Goal: Information Seeking & Learning: Check status

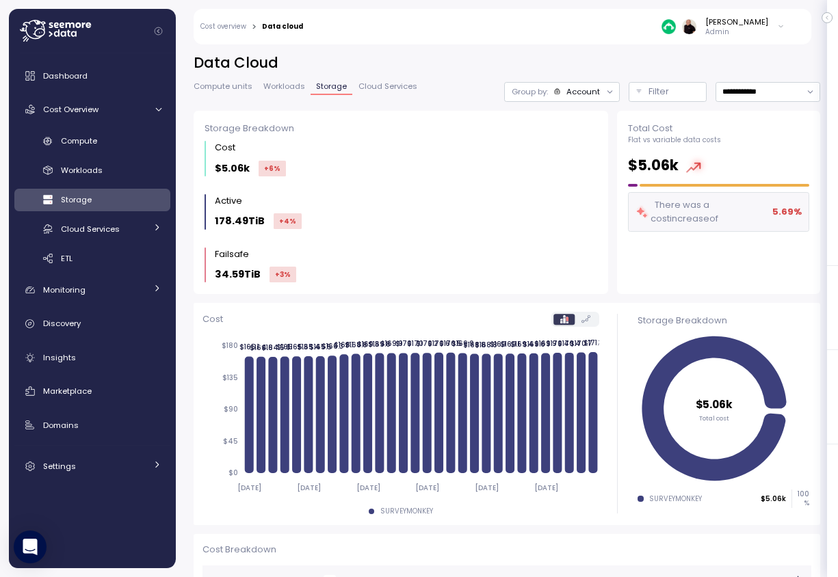
scroll to position [265, 0]
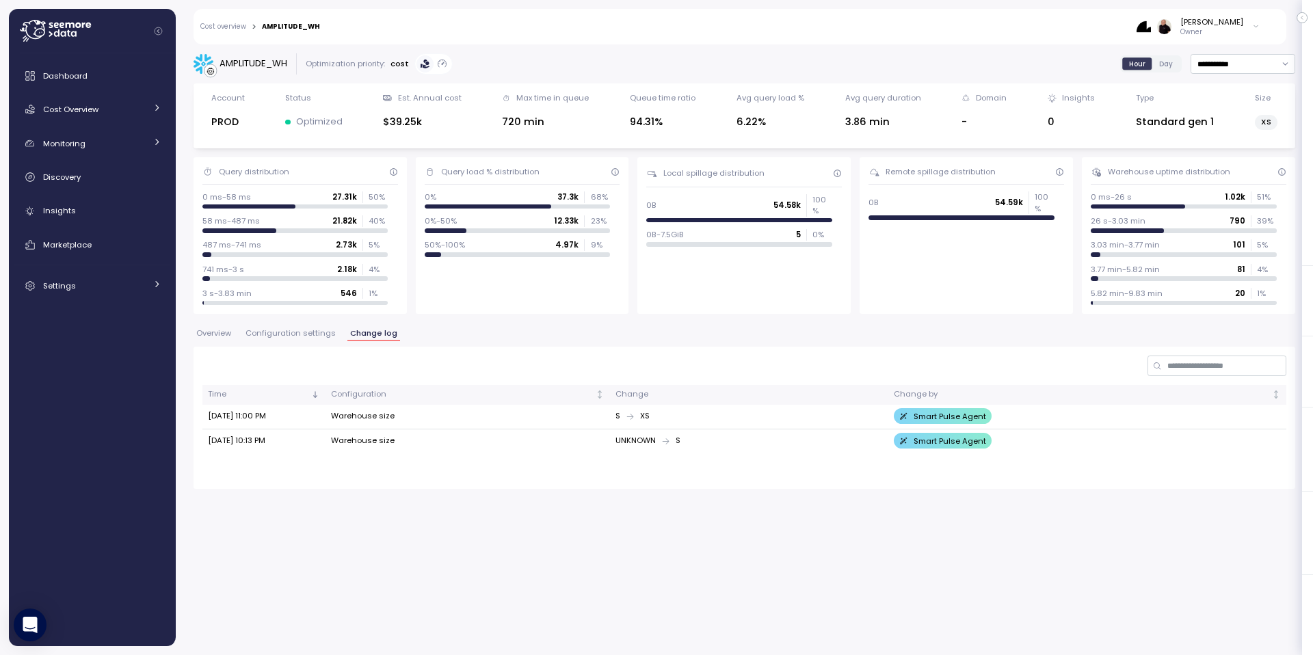
click at [304, 335] on span "Configuration settings" at bounding box center [291, 334] width 90 height 8
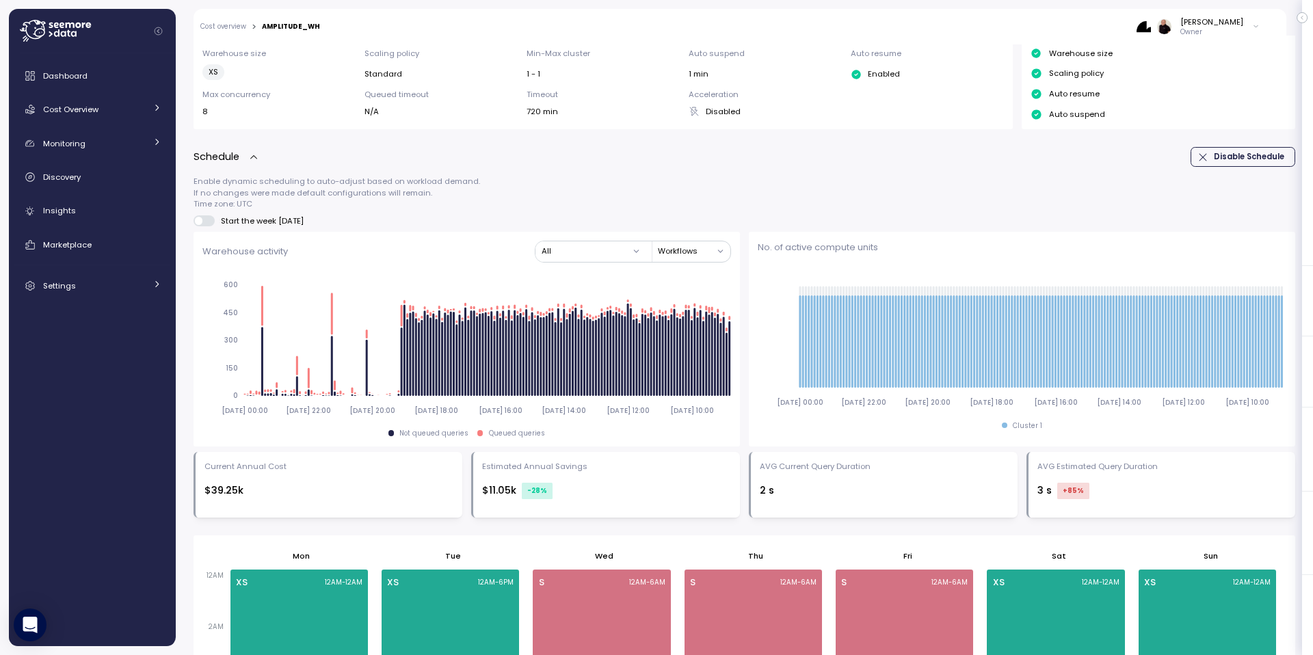
scroll to position [327, 0]
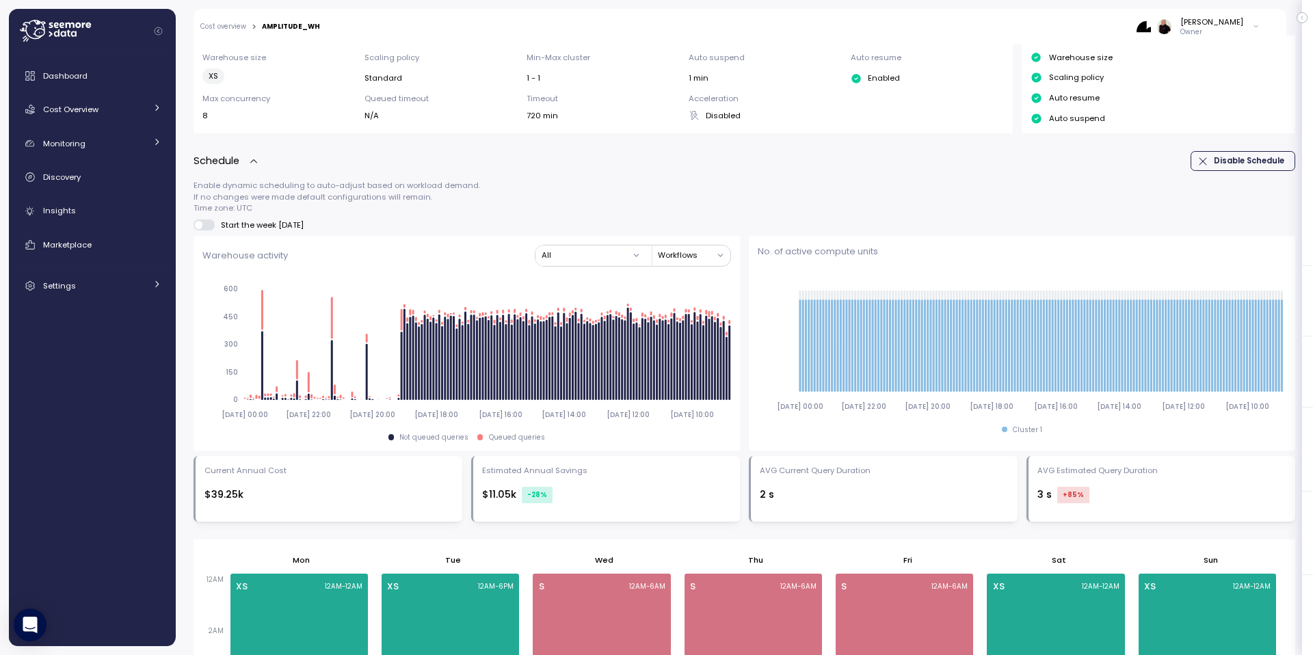
click at [673, 255] on button "Workflows" at bounding box center [694, 256] width 73 height 20
click at [627, 213] on div "Enable dynamic scheduling to auto-adjust based on workload demand. If no change…" at bounding box center [745, 350] width 1102 height 341
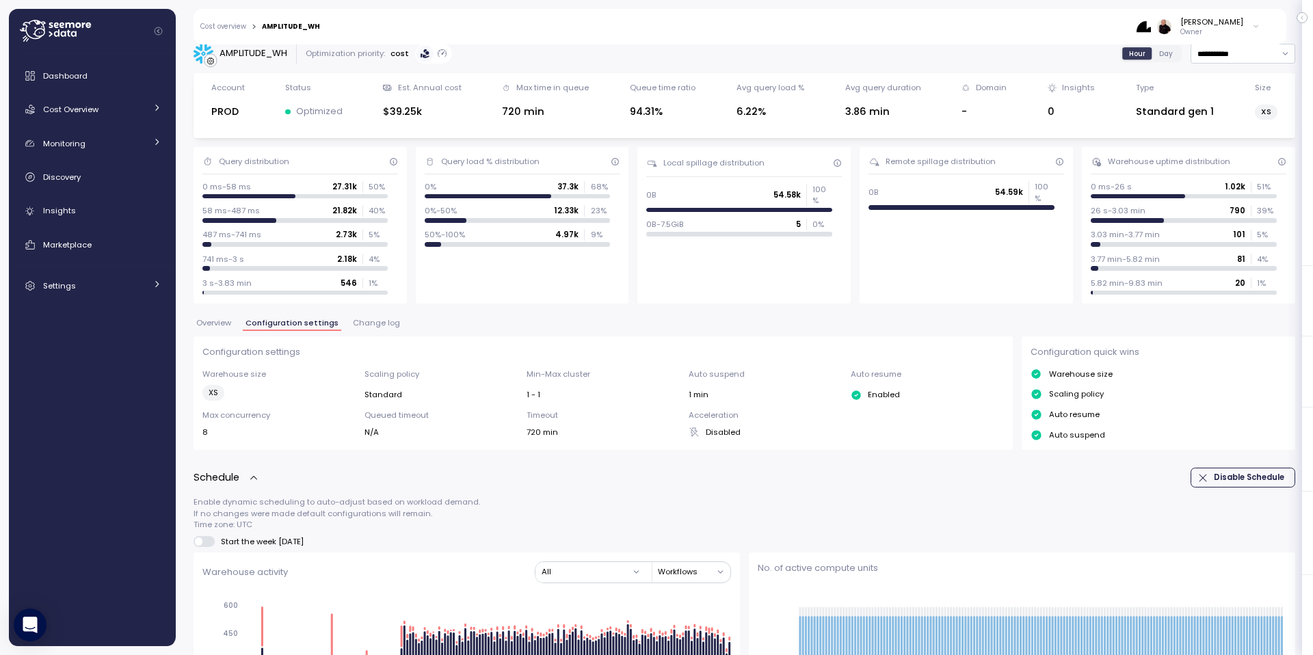
scroll to position [0, 0]
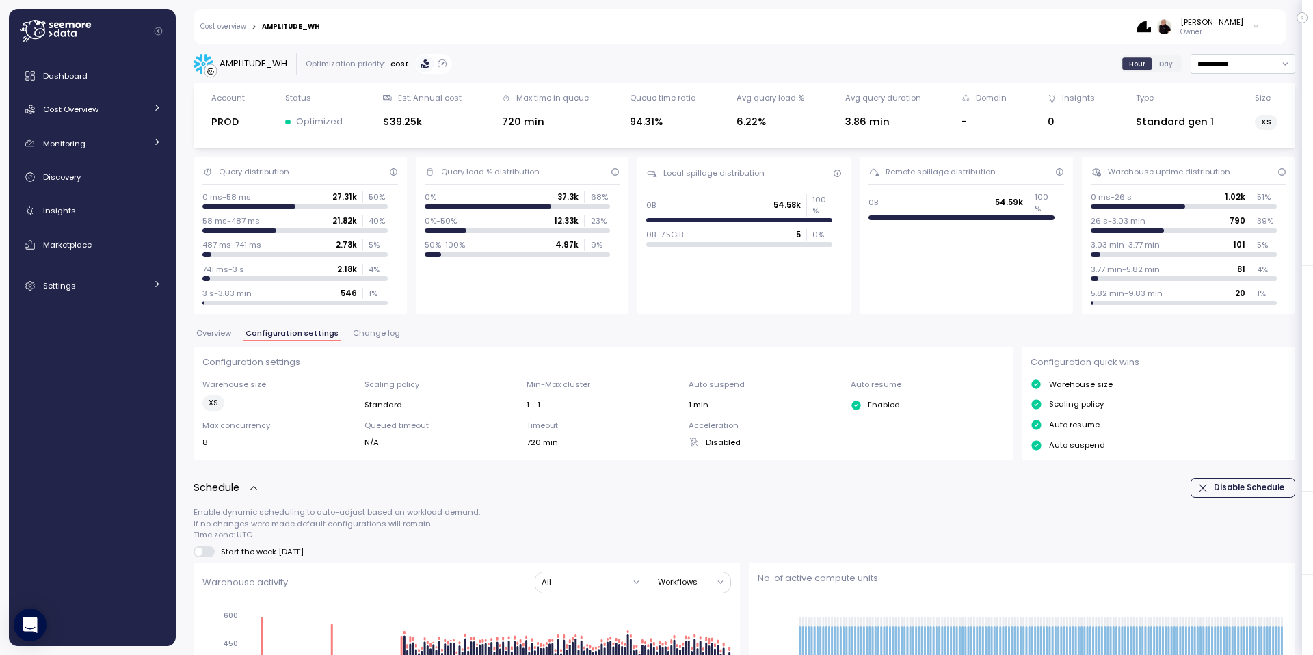
click at [378, 330] on span "Change log" at bounding box center [376, 334] width 47 height 8
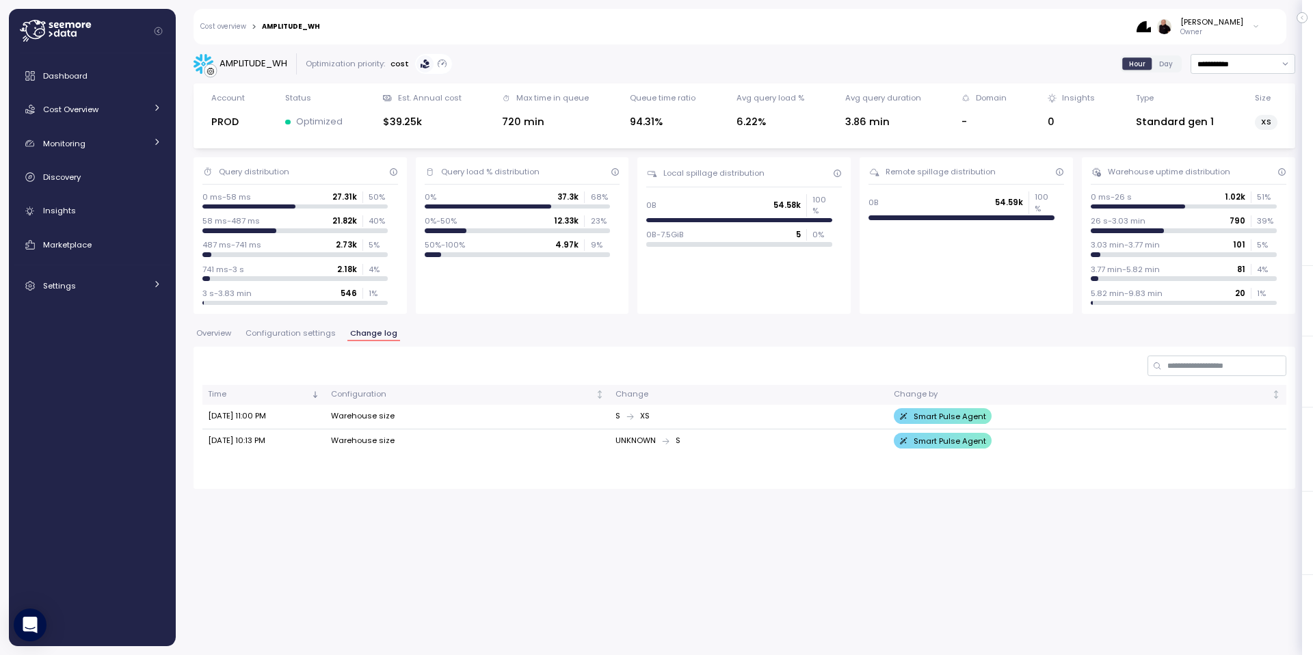
drag, startPoint x: 291, startPoint y: 335, endPoint x: 235, endPoint y: 336, distance: 56.1
click at [291, 335] on span "Configuration settings" at bounding box center [291, 334] width 90 height 8
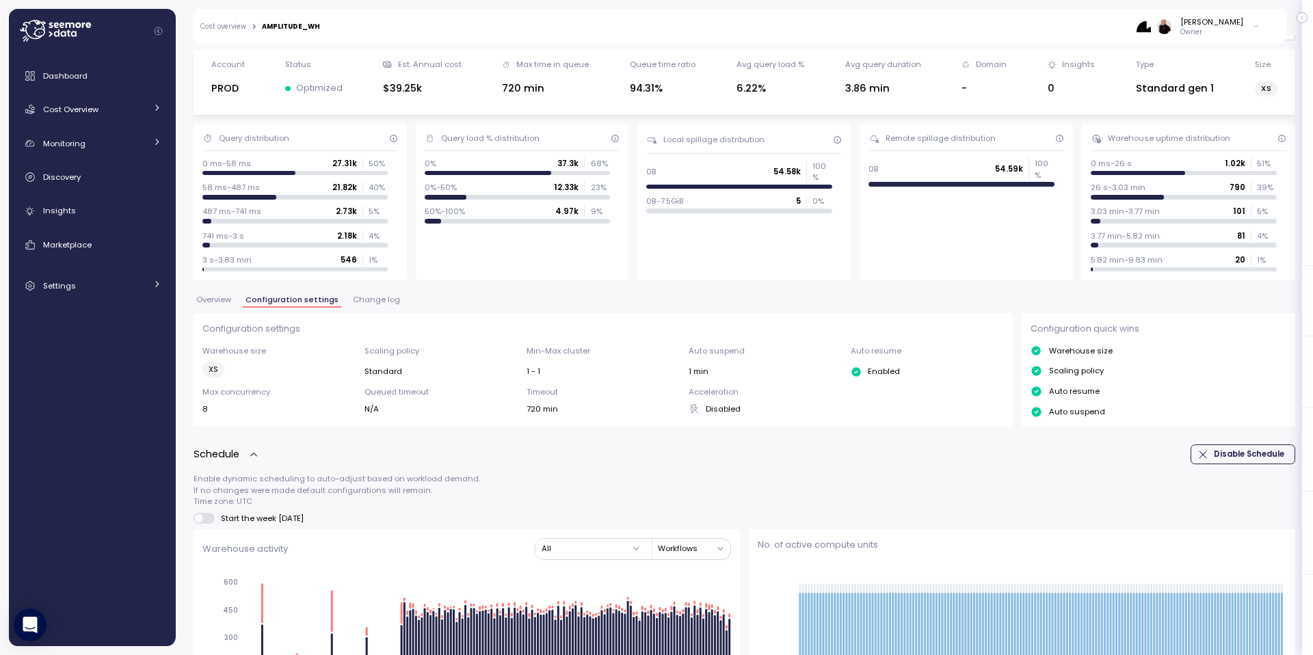
scroll to position [8, 0]
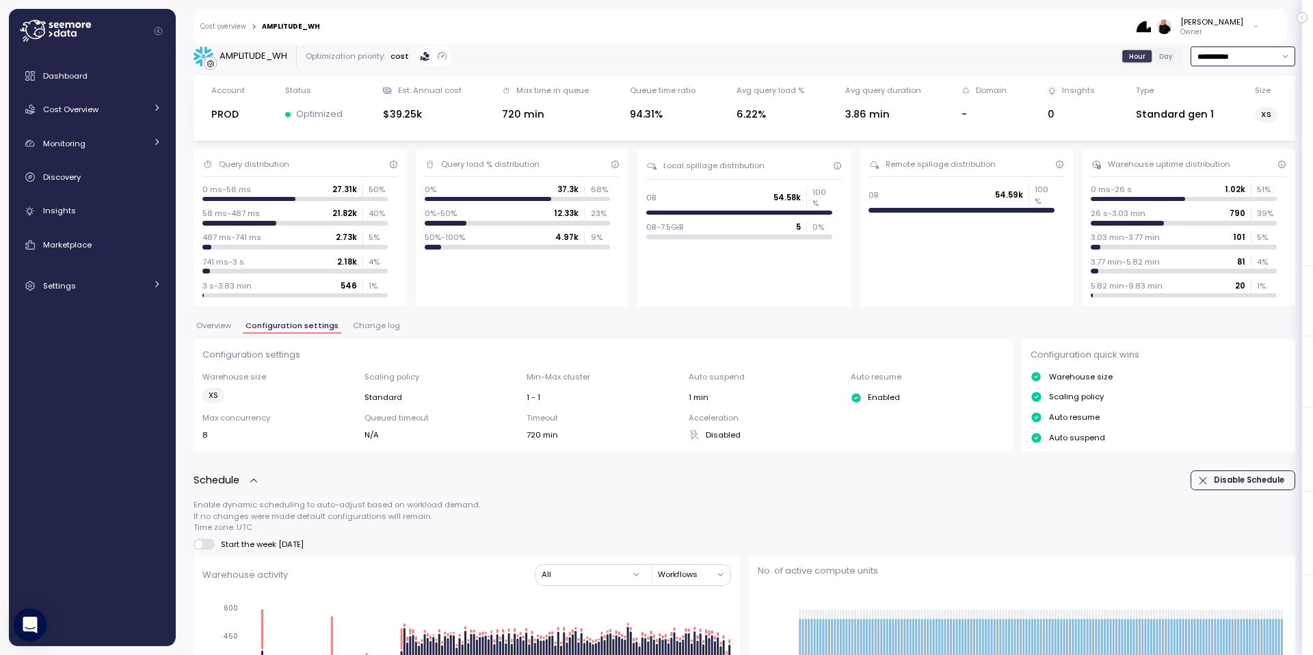
click at [1232, 51] on input "**********" at bounding box center [1243, 57] width 105 height 20
type input "**********"
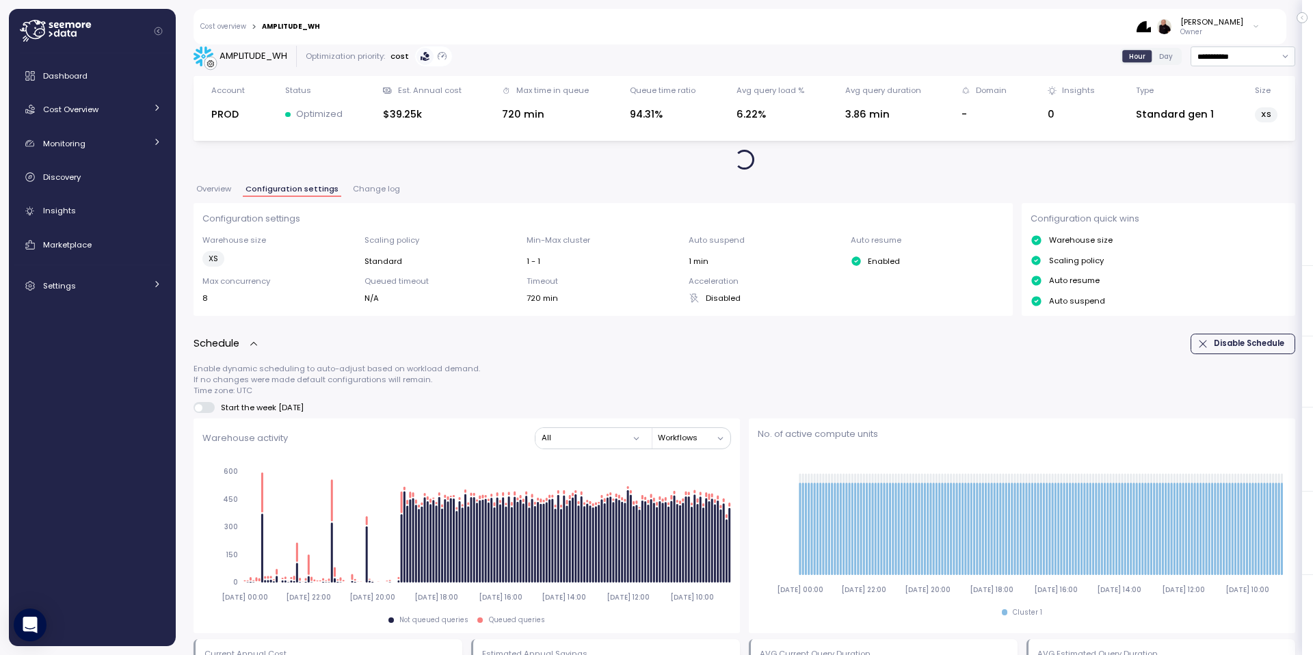
click at [1201, 103] on div "Type Standard gen 1" at bounding box center [1175, 108] width 78 height 47
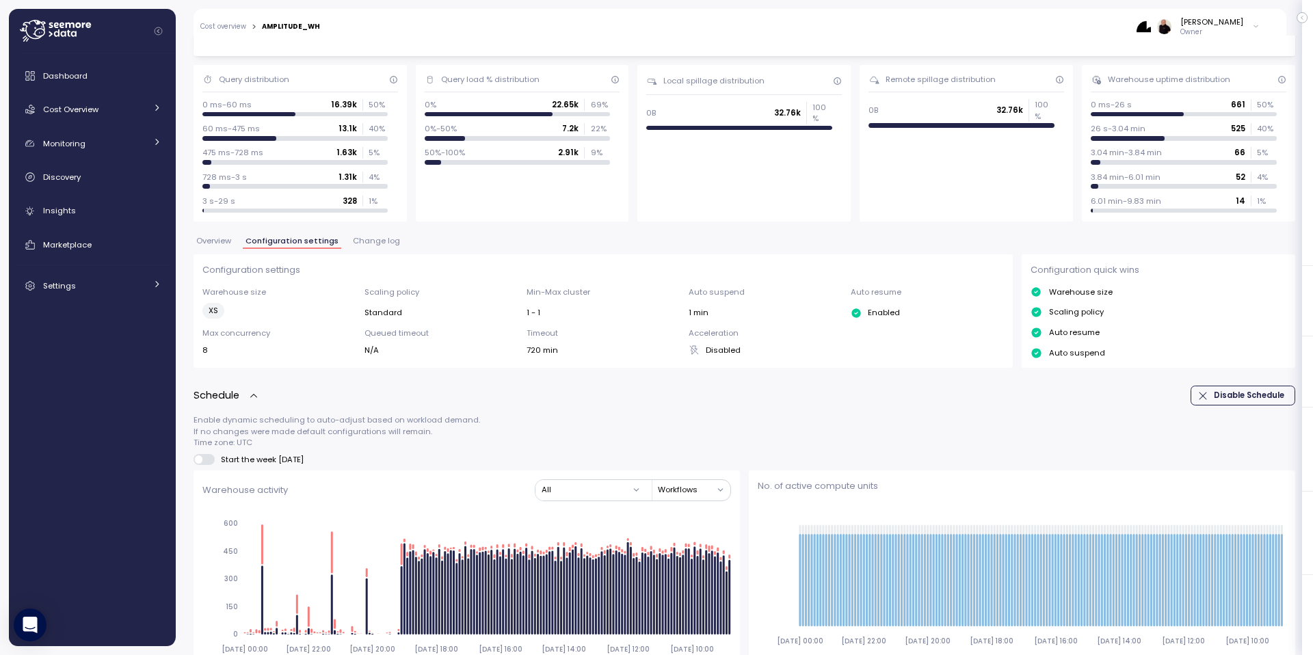
scroll to position [83, 0]
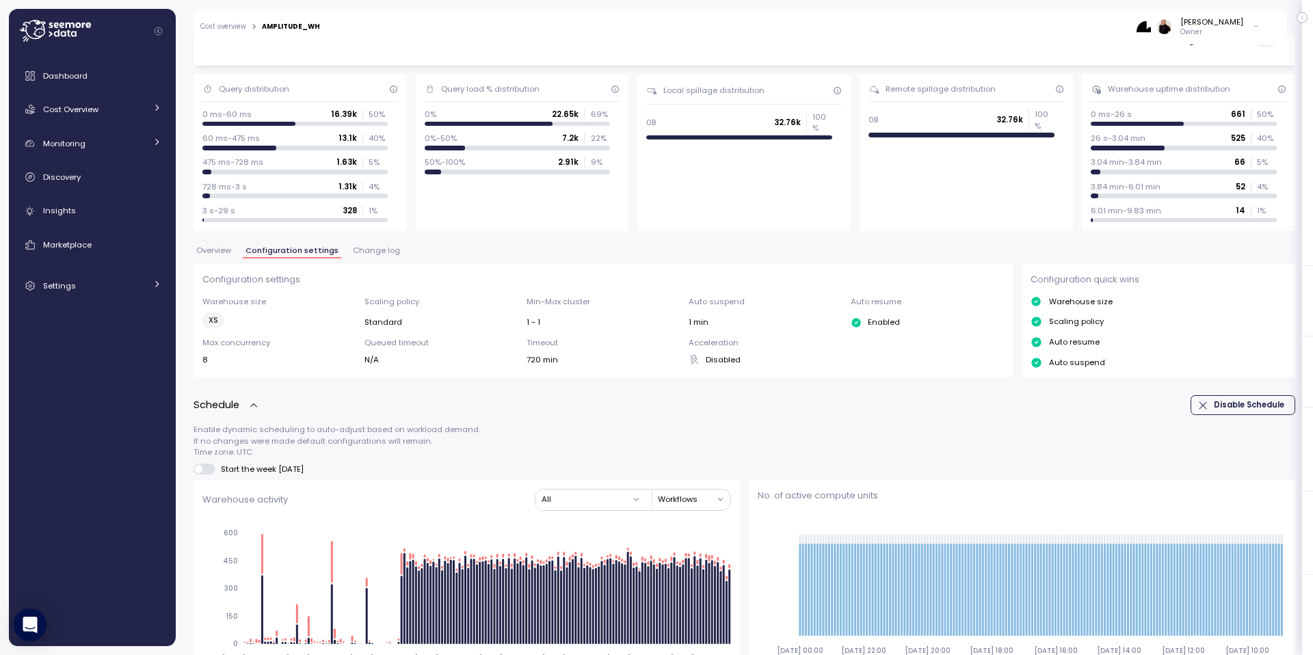
click at [215, 248] on span "Overview" at bounding box center [213, 251] width 35 height 8
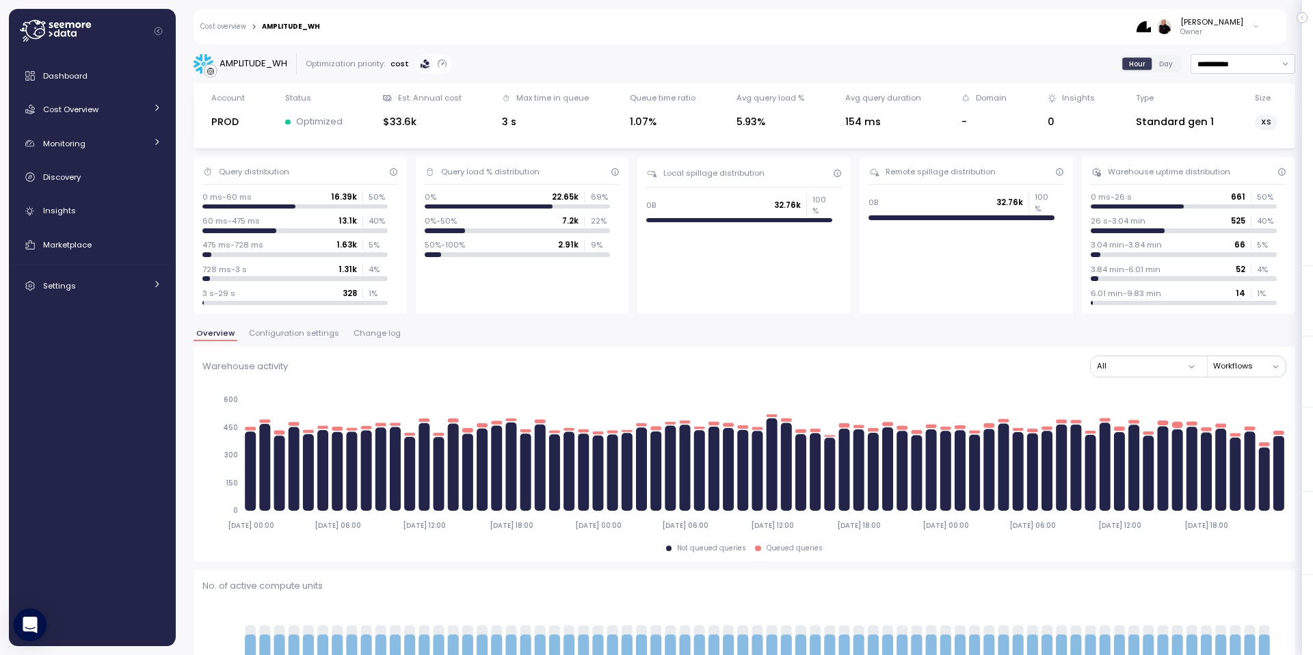
click at [306, 331] on span "Configuration settings" at bounding box center [294, 334] width 90 height 8
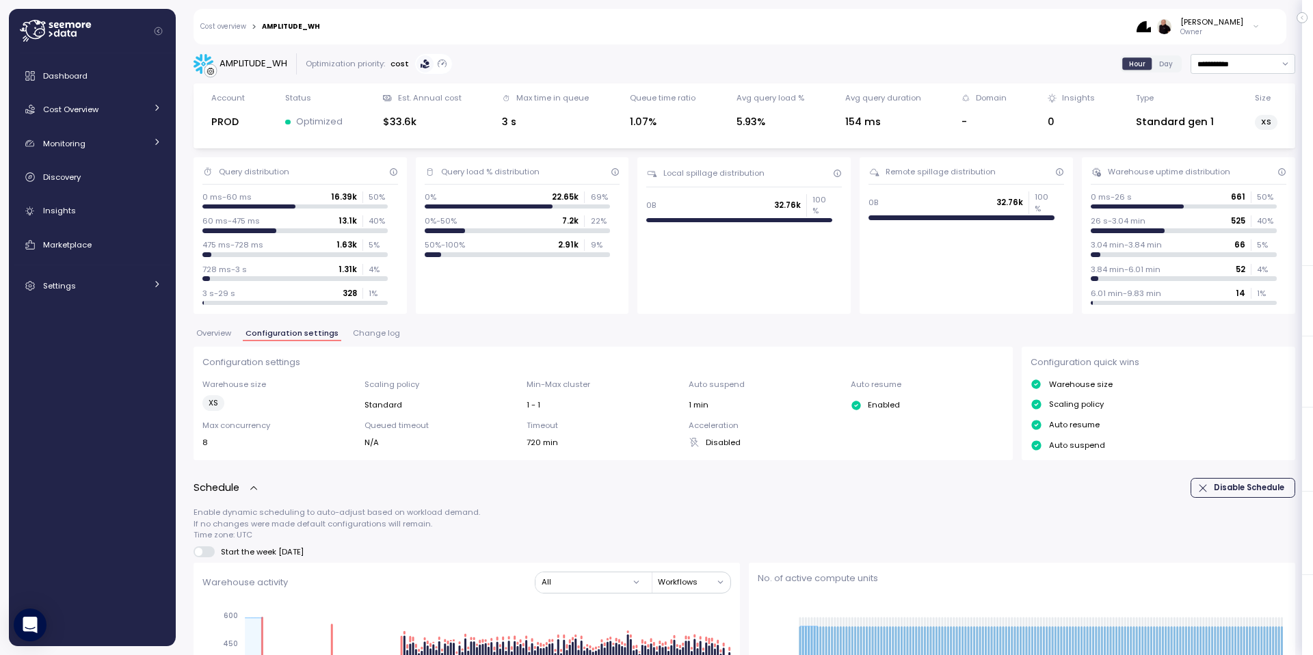
drag, startPoint x: 228, startPoint y: 25, endPoint x: 235, endPoint y: 49, distance: 24.4
click at [228, 25] on link "Cost overview" at bounding box center [223, 26] width 46 height 7
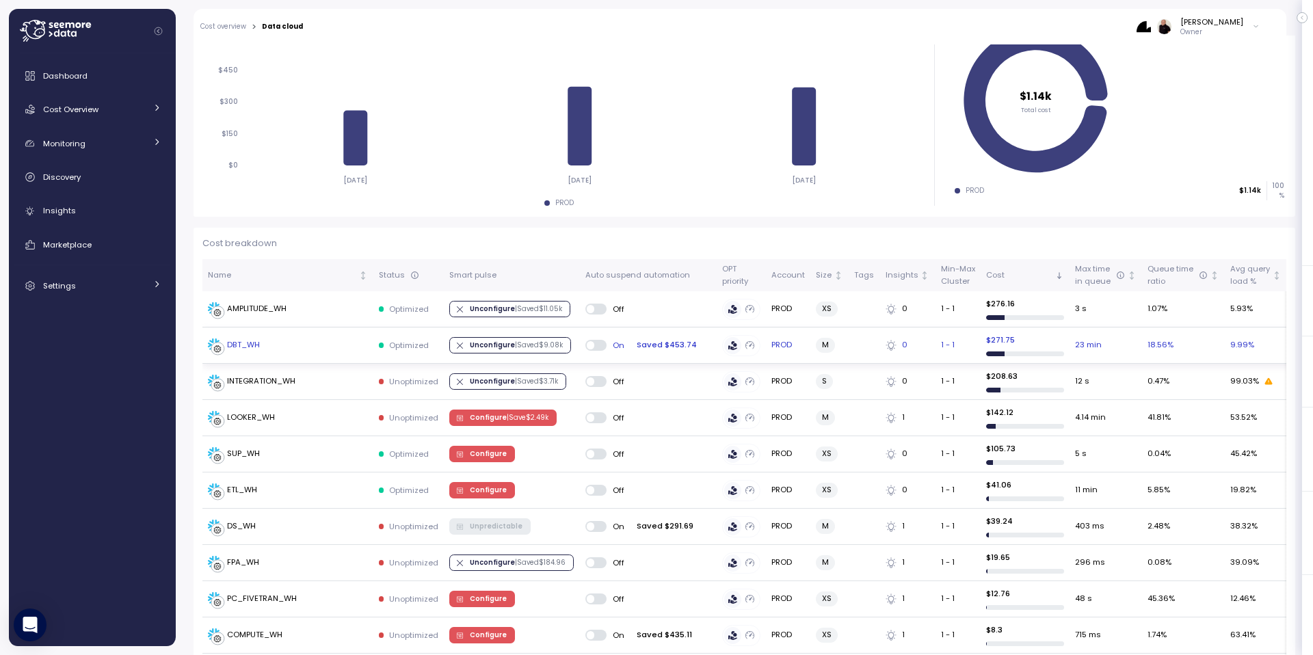
scroll to position [237, 0]
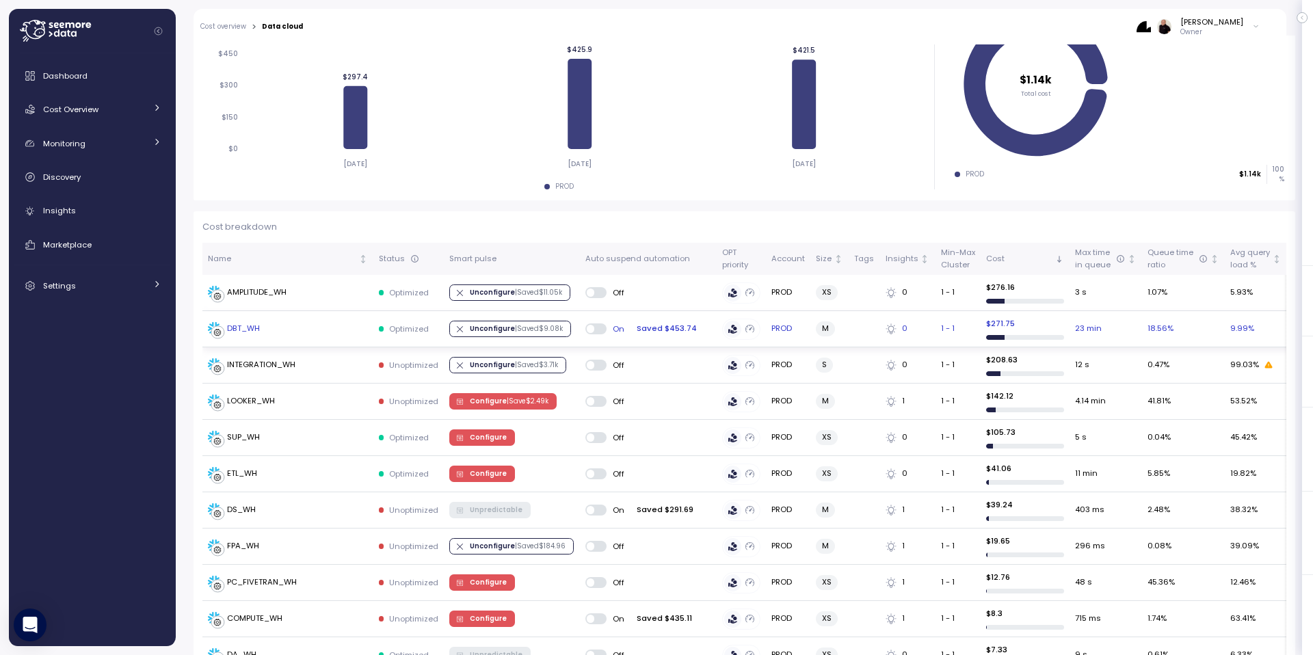
click at [244, 328] on div "DBT_WH" at bounding box center [243, 329] width 33 height 12
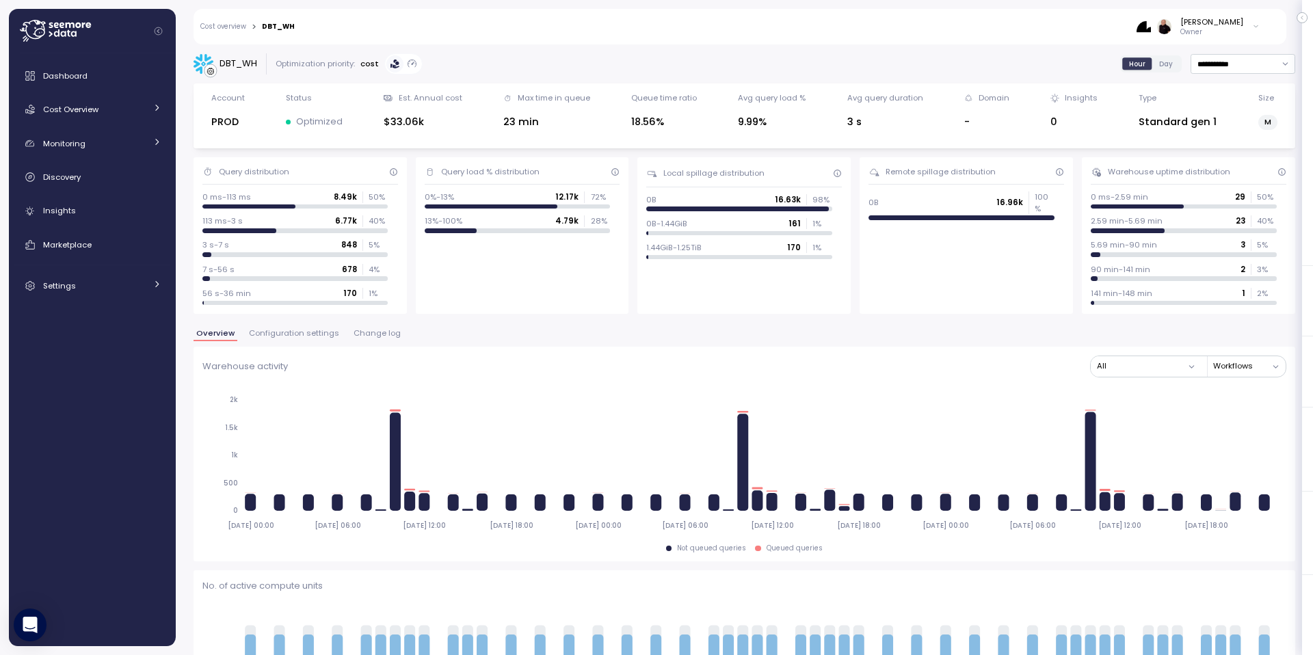
scroll to position [12, 0]
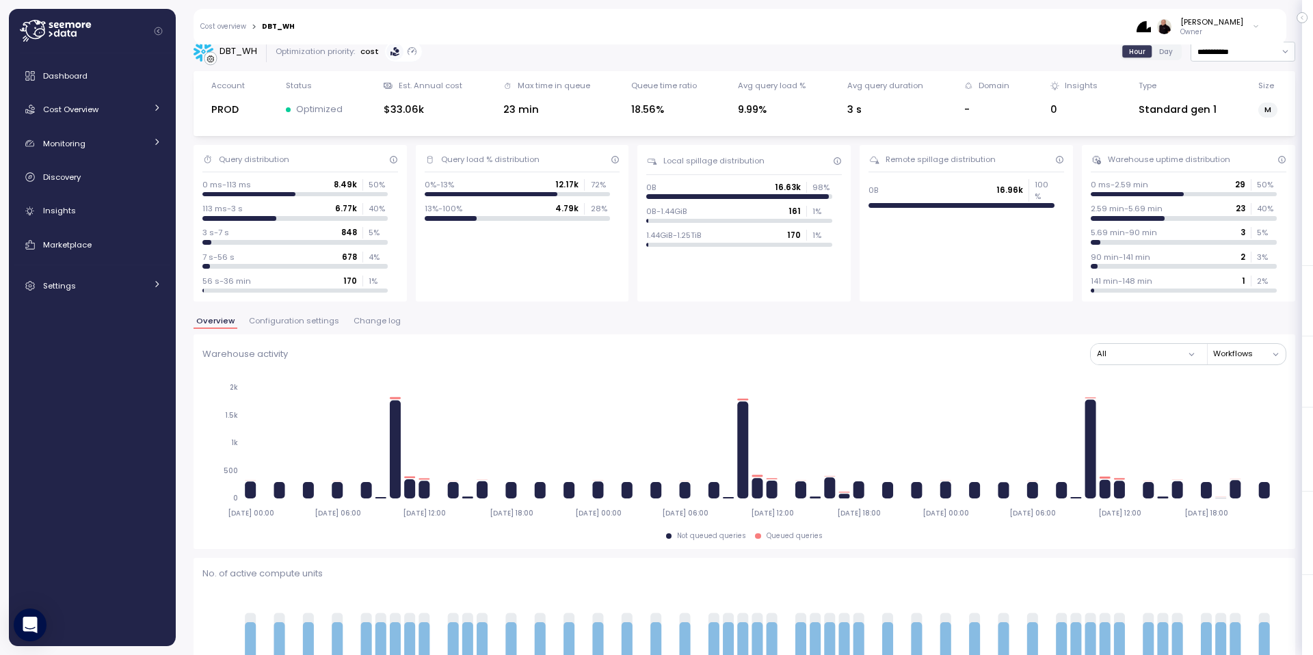
click at [319, 317] on span "Configuration settings" at bounding box center [294, 321] width 90 height 8
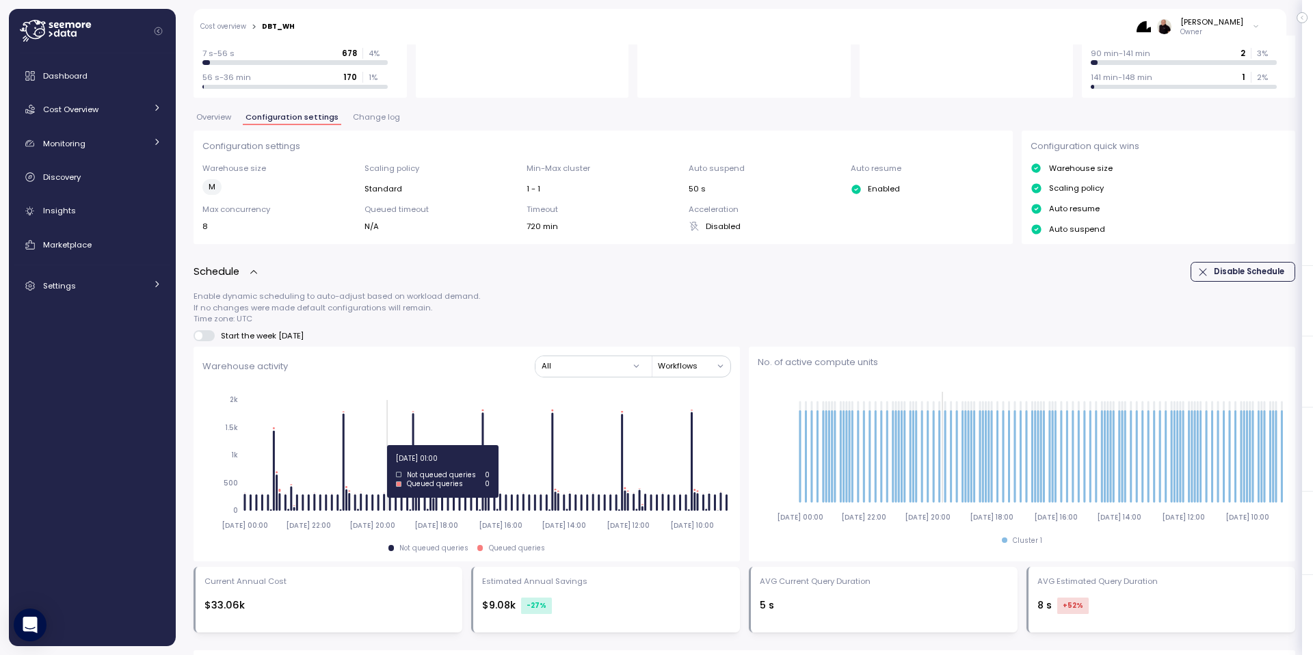
scroll to position [212, 0]
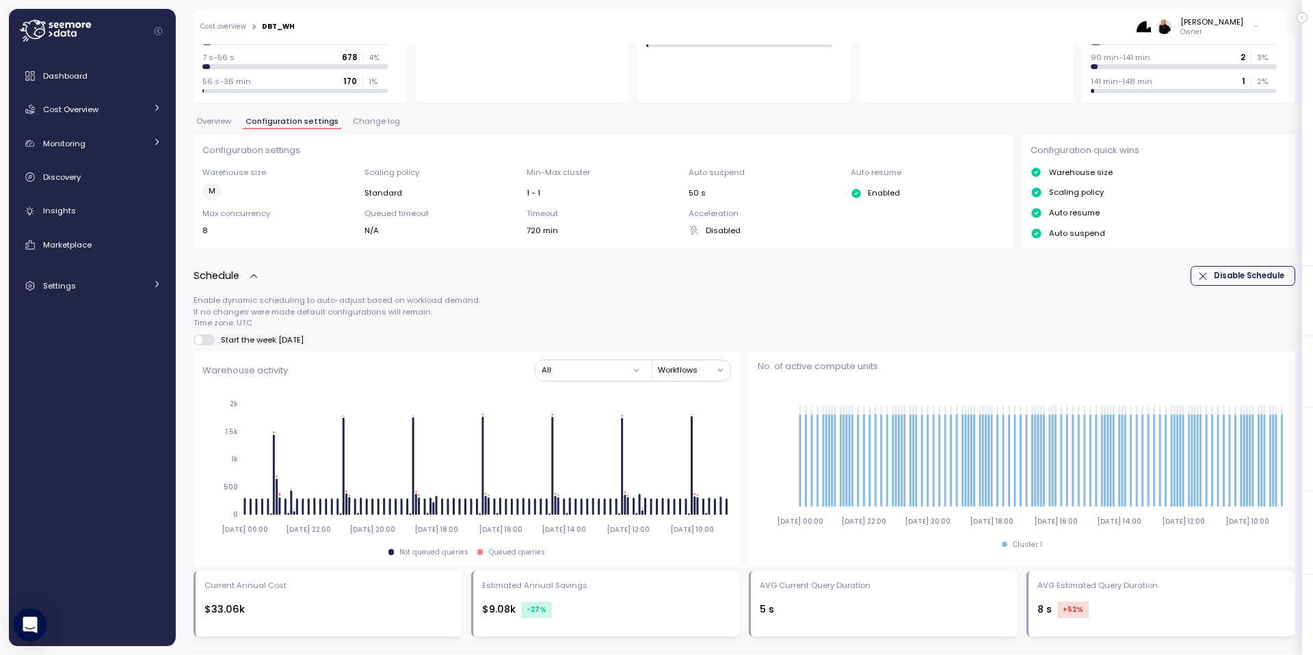
click at [382, 120] on span "Change log" at bounding box center [376, 122] width 47 height 8
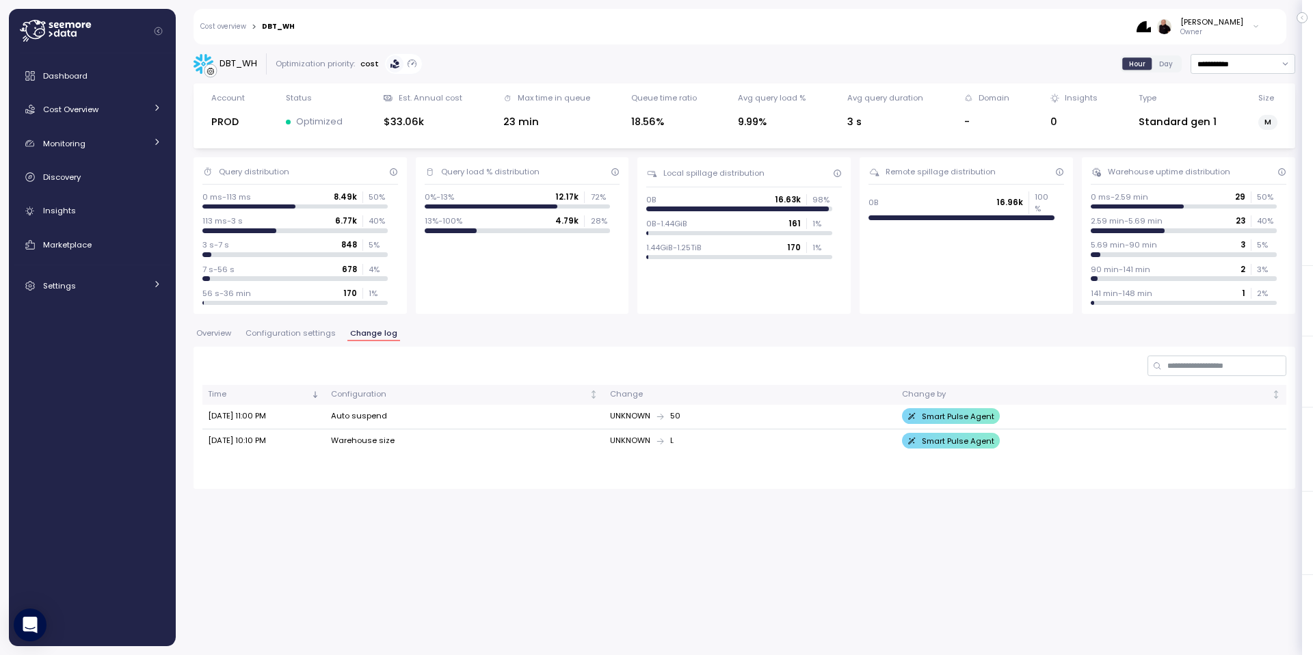
click at [291, 332] on span "Configuration settings" at bounding box center [291, 334] width 90 height 8
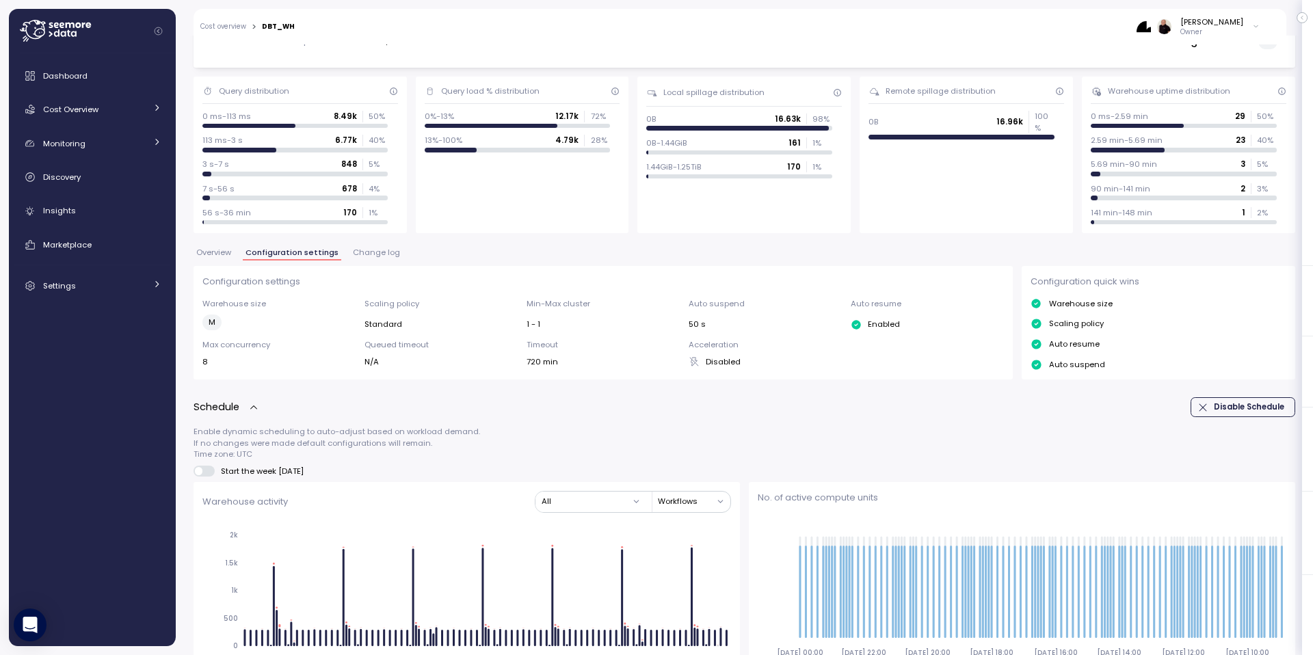
scroll to position [79, 0]
click at [213, 254] on span "Overview" at bounding box center [213, 254] width 35 height 8
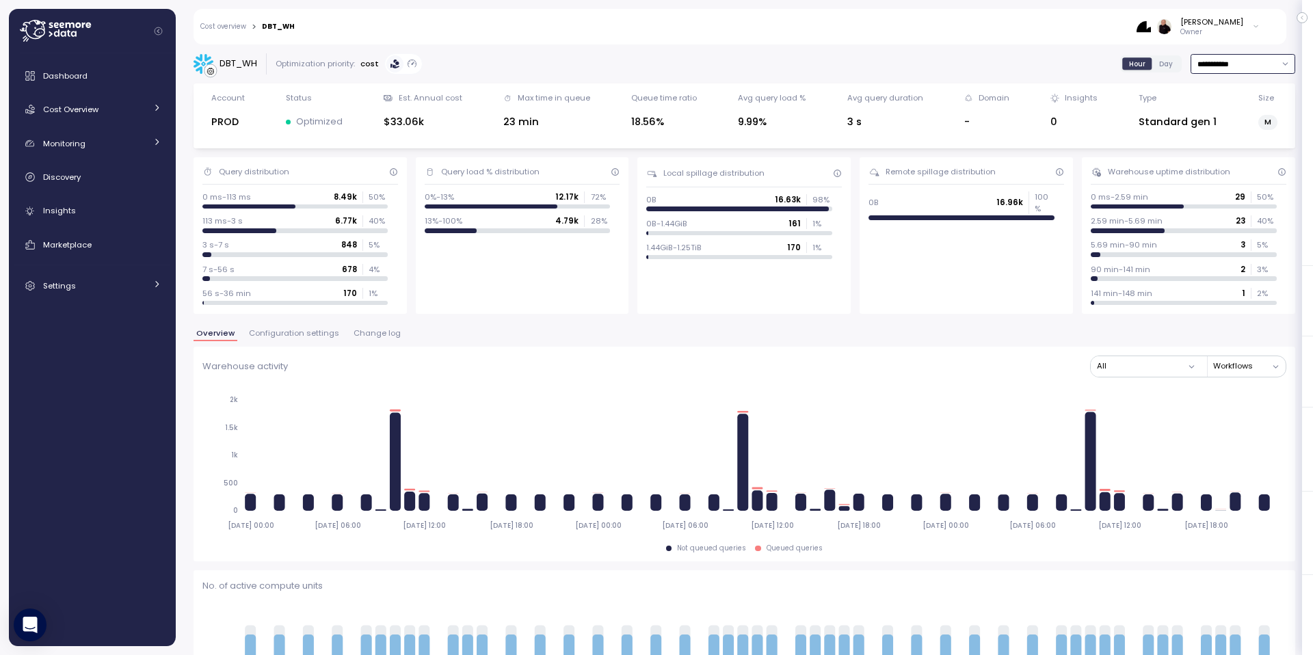
click at [1216, 59] on input "**********" at bounding box center [1243, 64] width 105 height 20
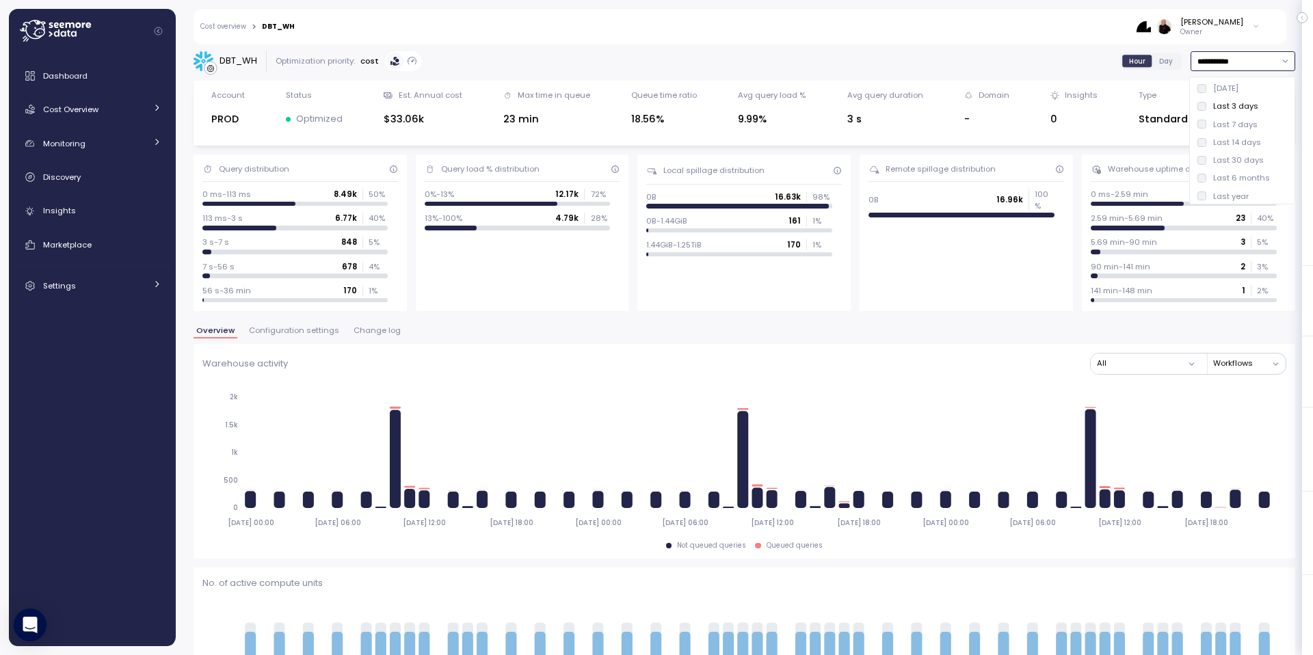
type input "*********"
